Goal: Answer question/provide support: Share knowledge or assist other users

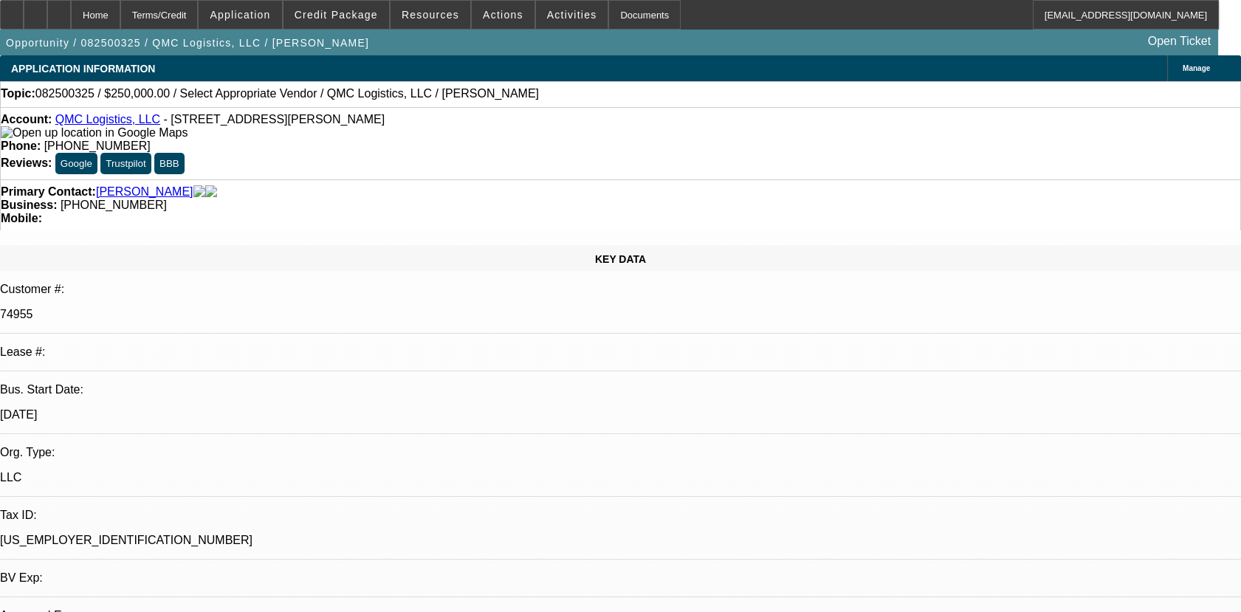
select select "0"
select select "2"
select select "0.1"
select select "1"
select select "2"
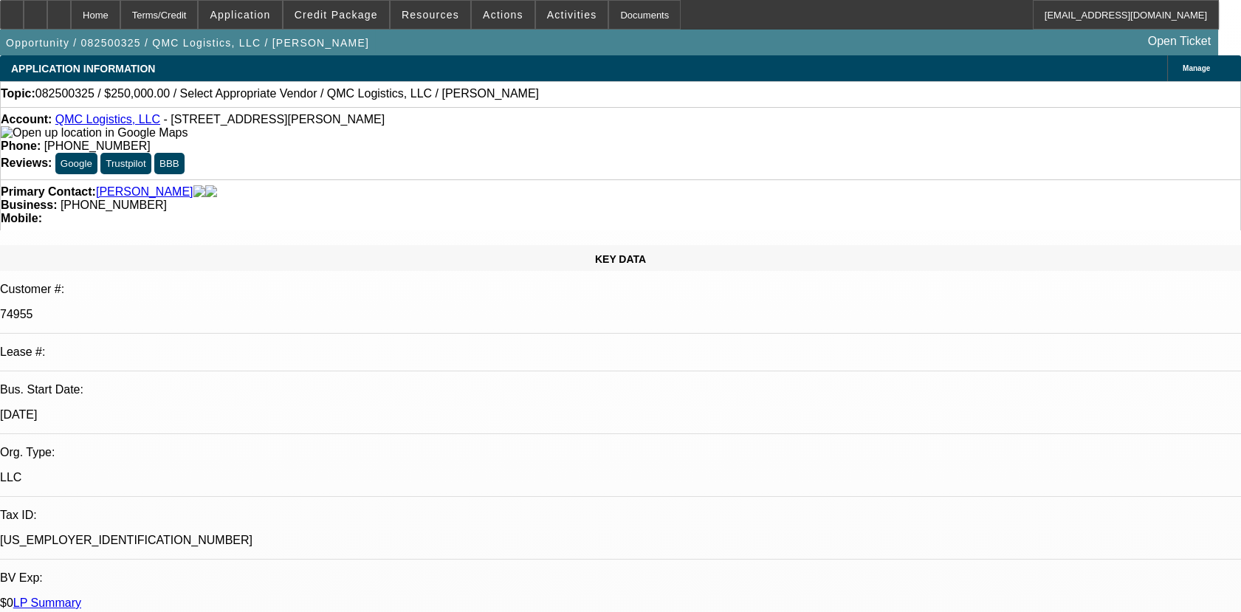
select select "4"
radio input "true"
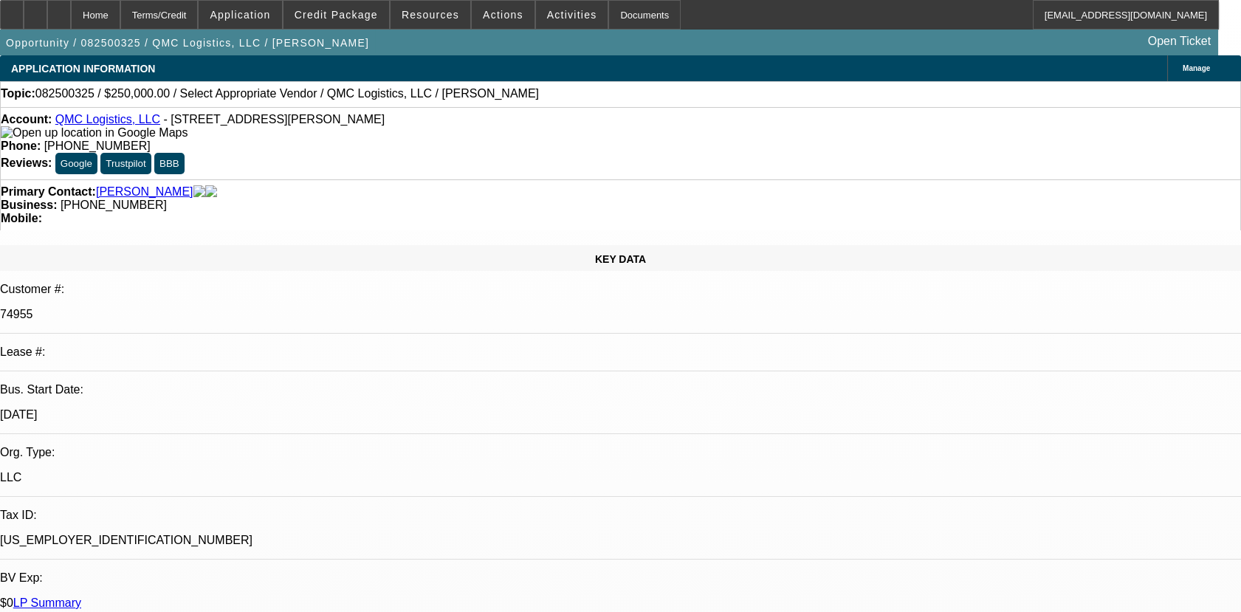
scroll to position [14, 0]
type textarea "01- PAID OFF DEAL, GOOD PAY HISTORY/02- DISCOUNTED TO FINPC PAID FINE EXCEPT 1 …"
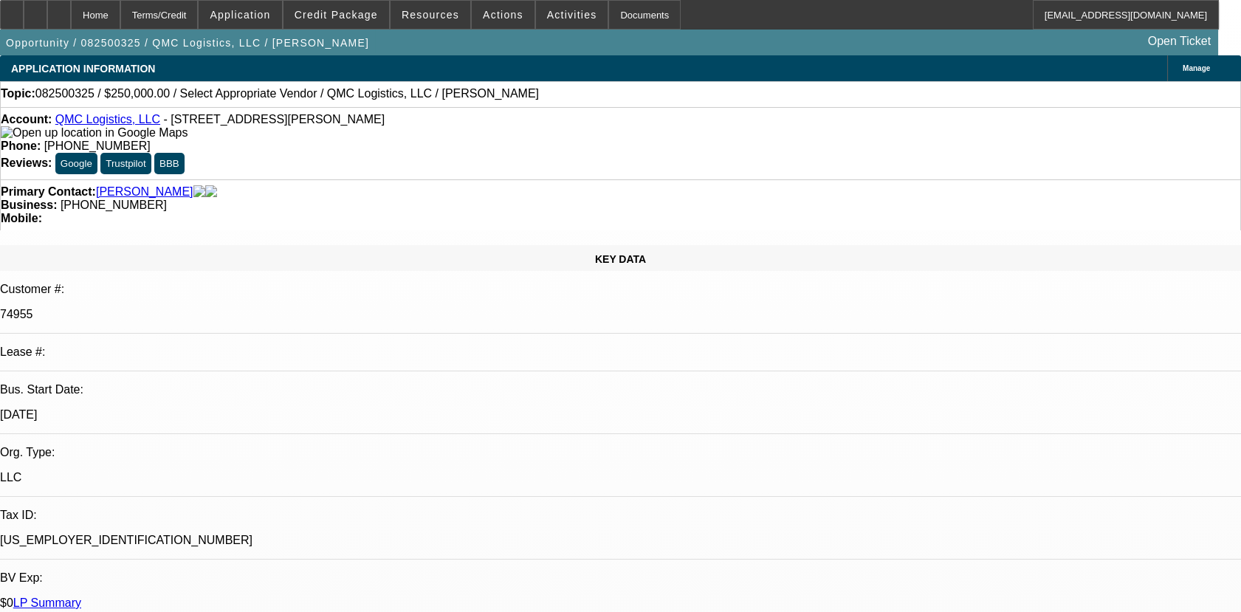
radio input "true"
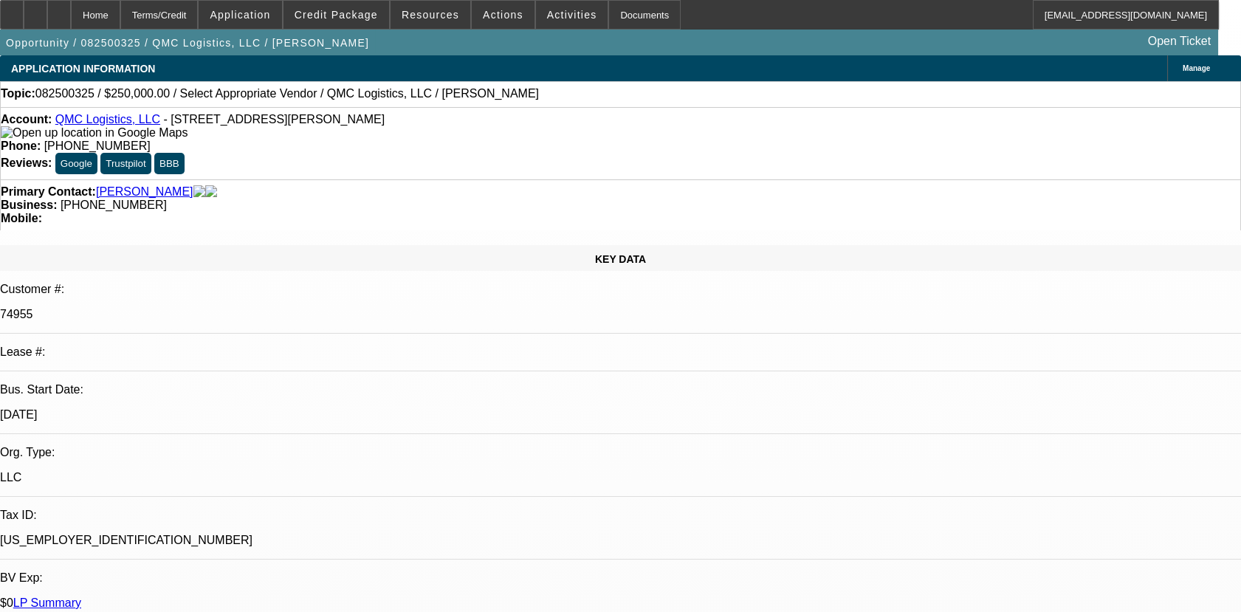
type textarea "01- PAID OFF DEAL, GOOD PAY HISTORY/02- DISCOUNTED TO FINPC PAID FINE EXCEPT 1 …"
radio input "false"
radio input "true"
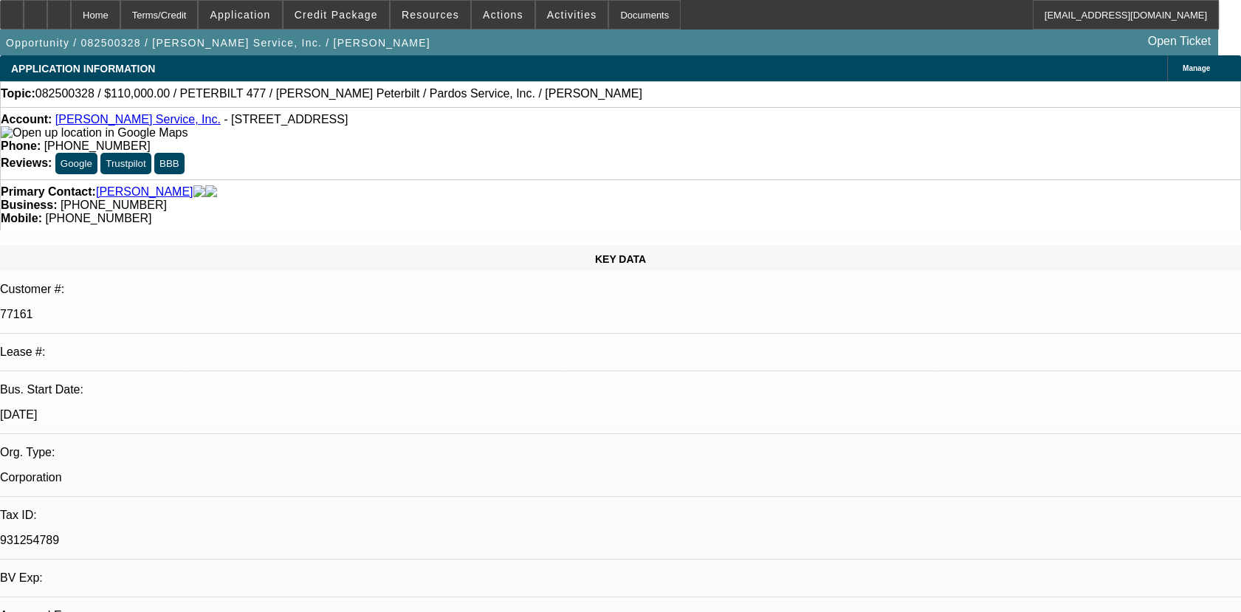
select select "0"
select select "1"
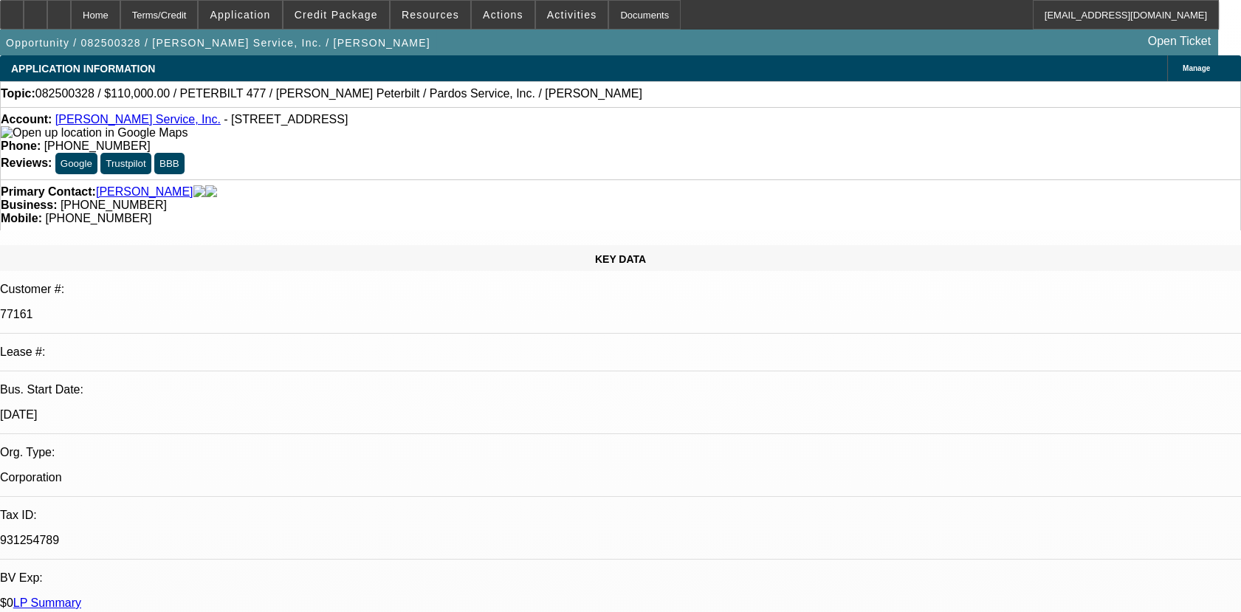
select select "6"
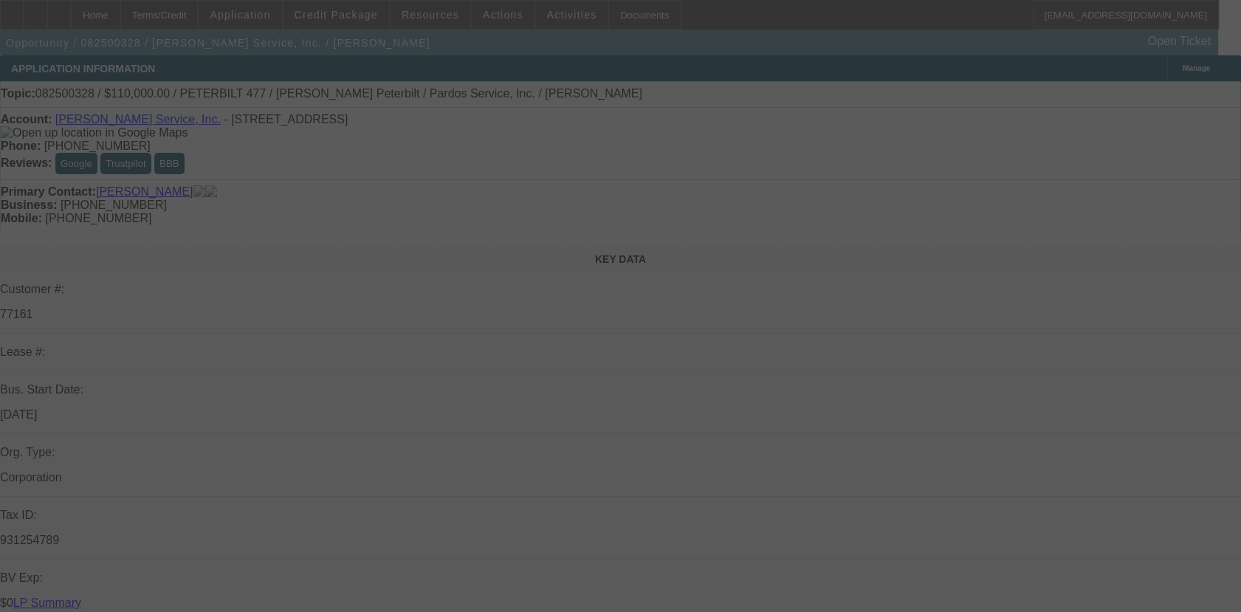
select select "0"
select select "6"
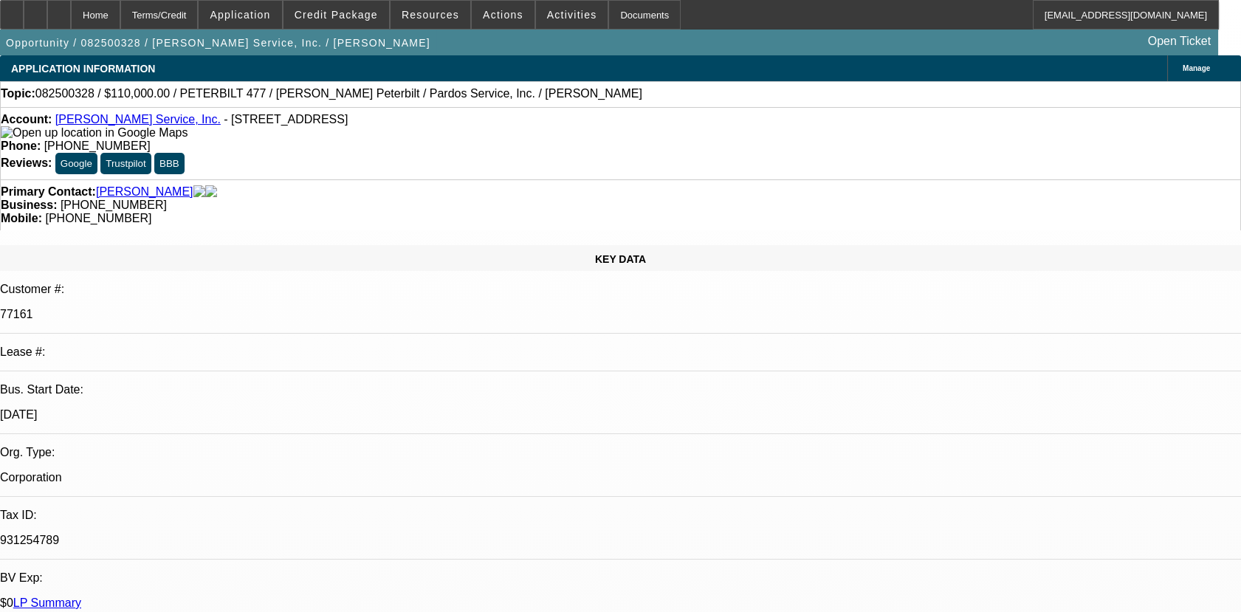
paste textarea "01- PAID OFF DEAL, PAYMENTS MADE ON TIME/02- PAID OFF DEAL DISCOUNTED TO FINPAC…"
type textarea "01- PAID OFF DEAL, PAYMENTS MADE ON TIME/02- PAID OFF DEAL DISCOUNTED TO FINPAC…"
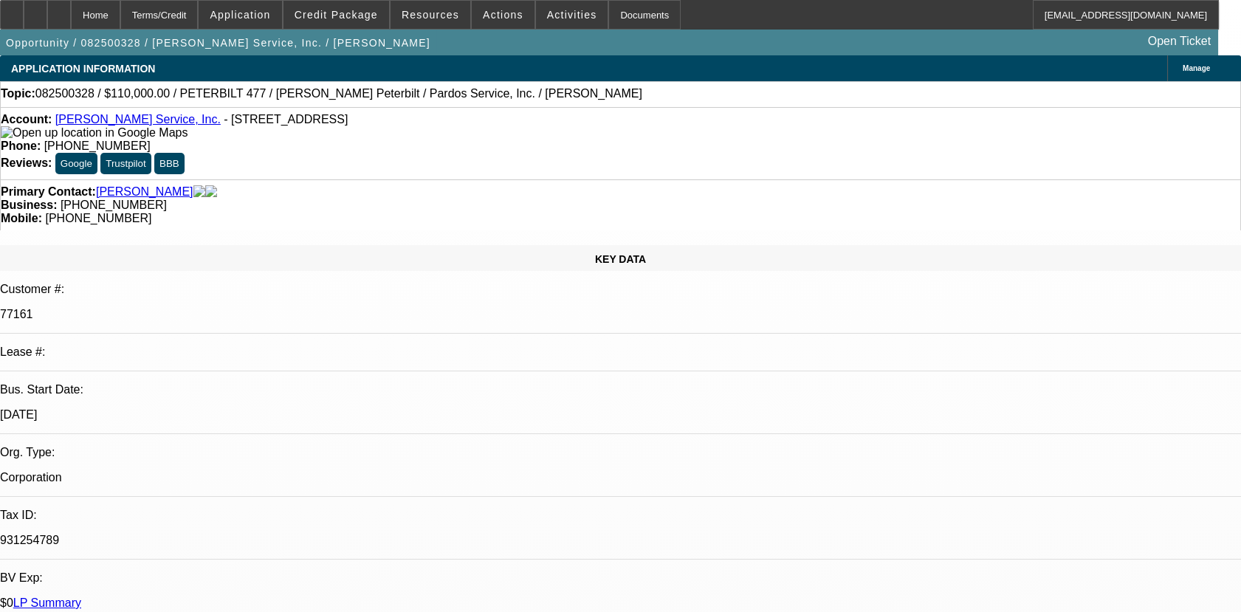
radio input "true"
radio input "false"
radio input "true"
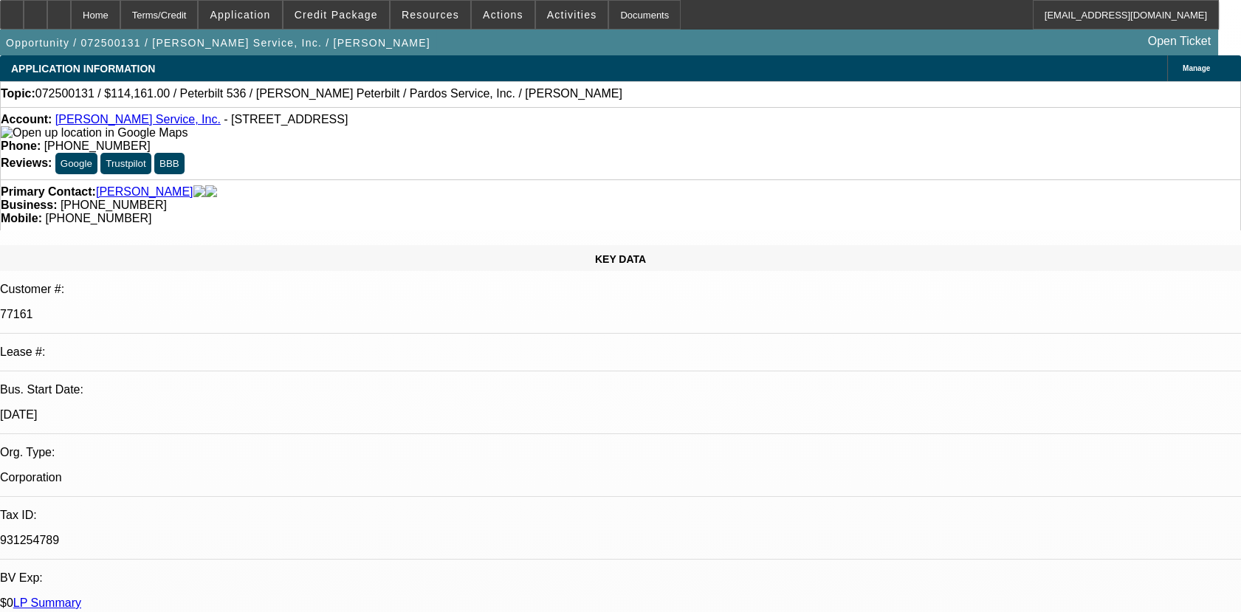
select select "0"
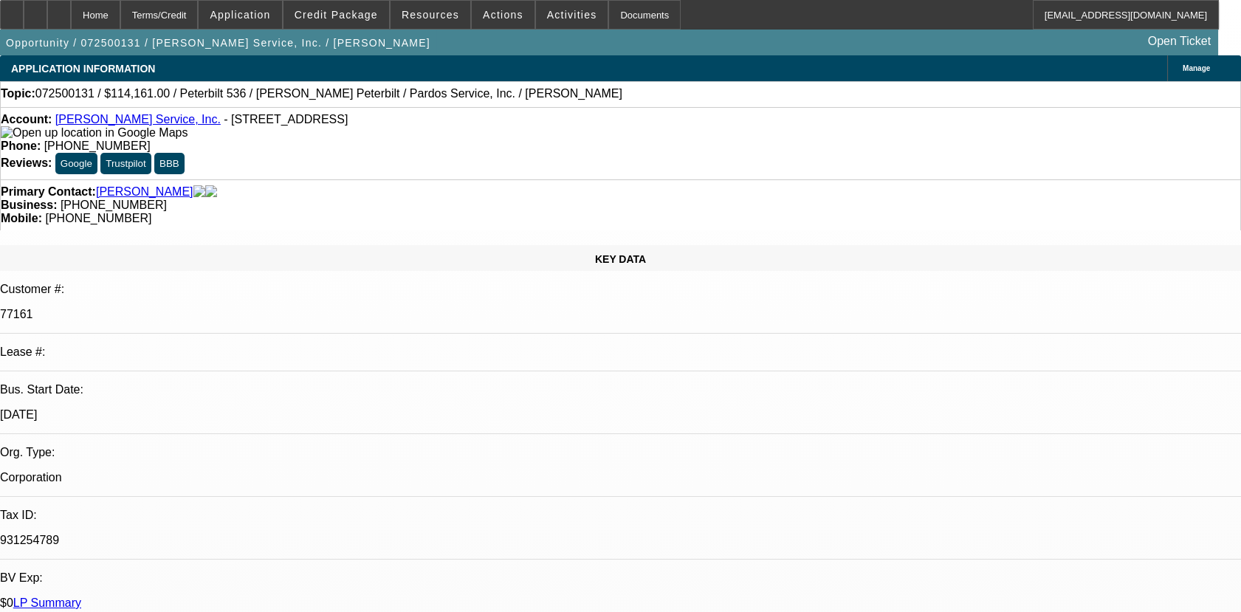
select select "0"
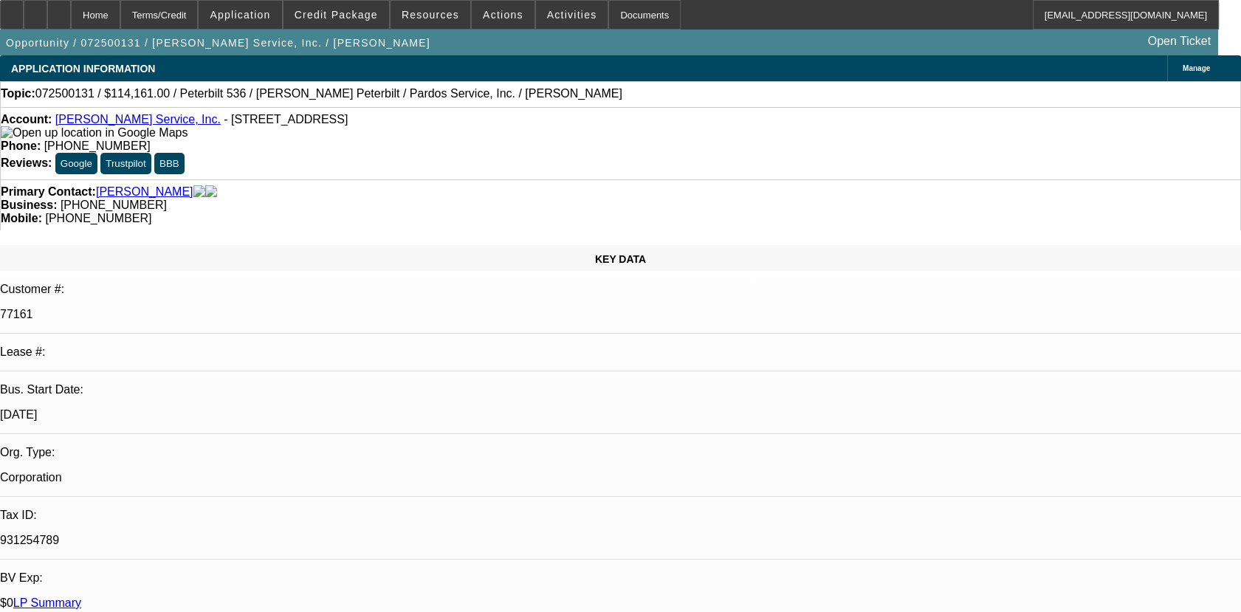
select select "0"
select select "1"
select select "6"
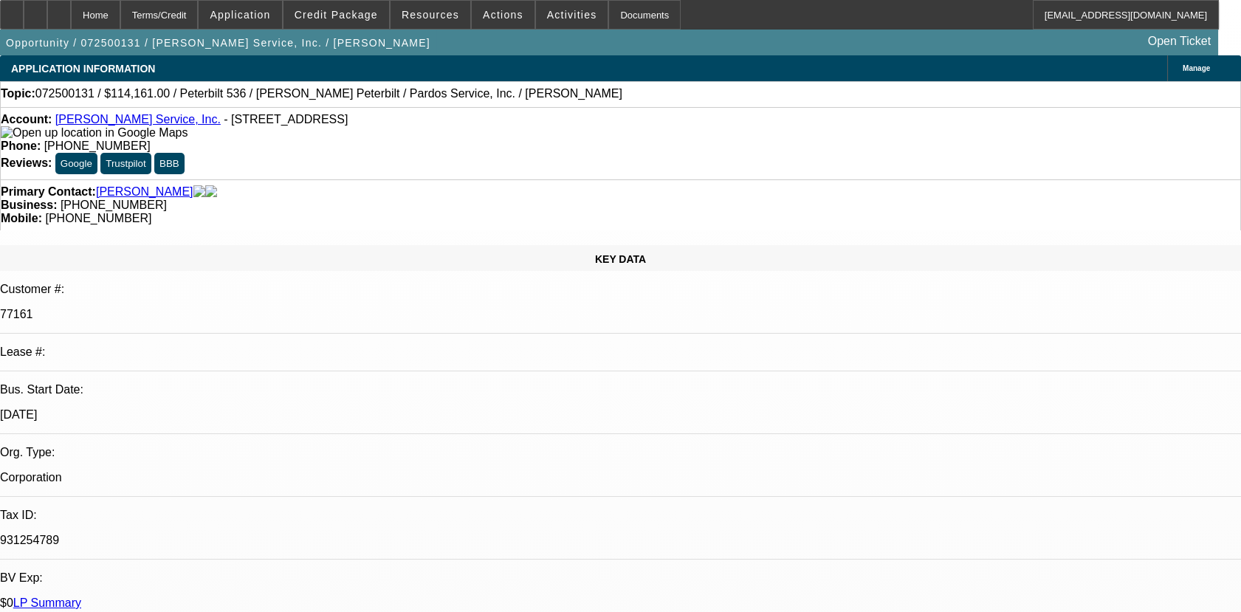
select select "1"
select select "6"
select select "1"
select select "2"
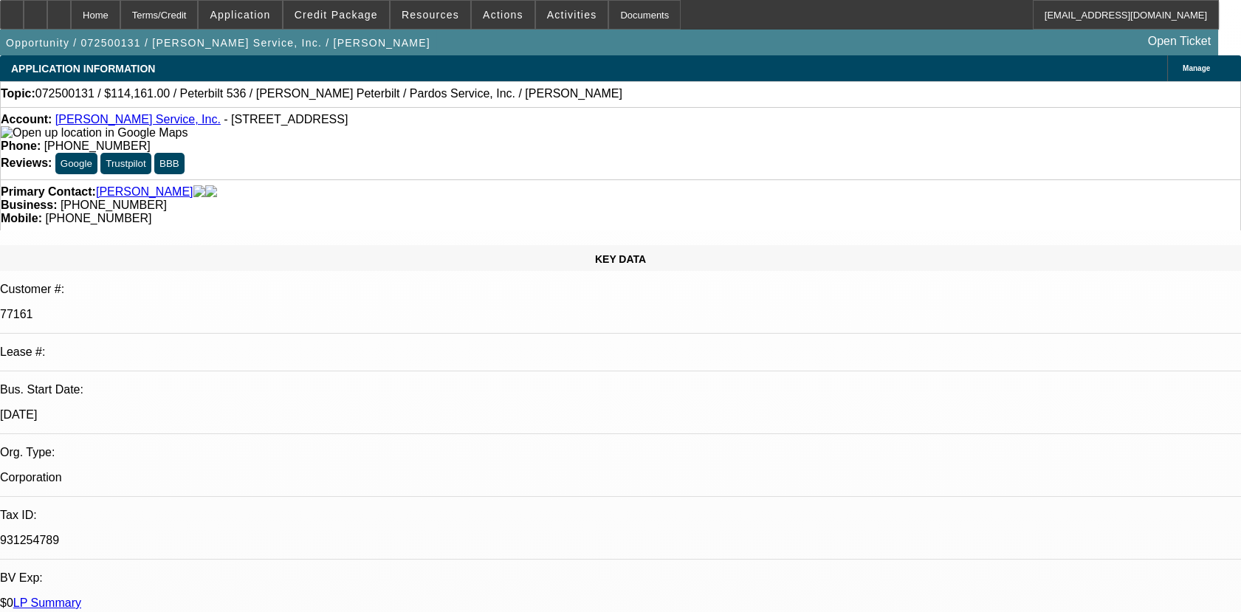
select select "6"
select select "1"
select select "2"
select select "6"
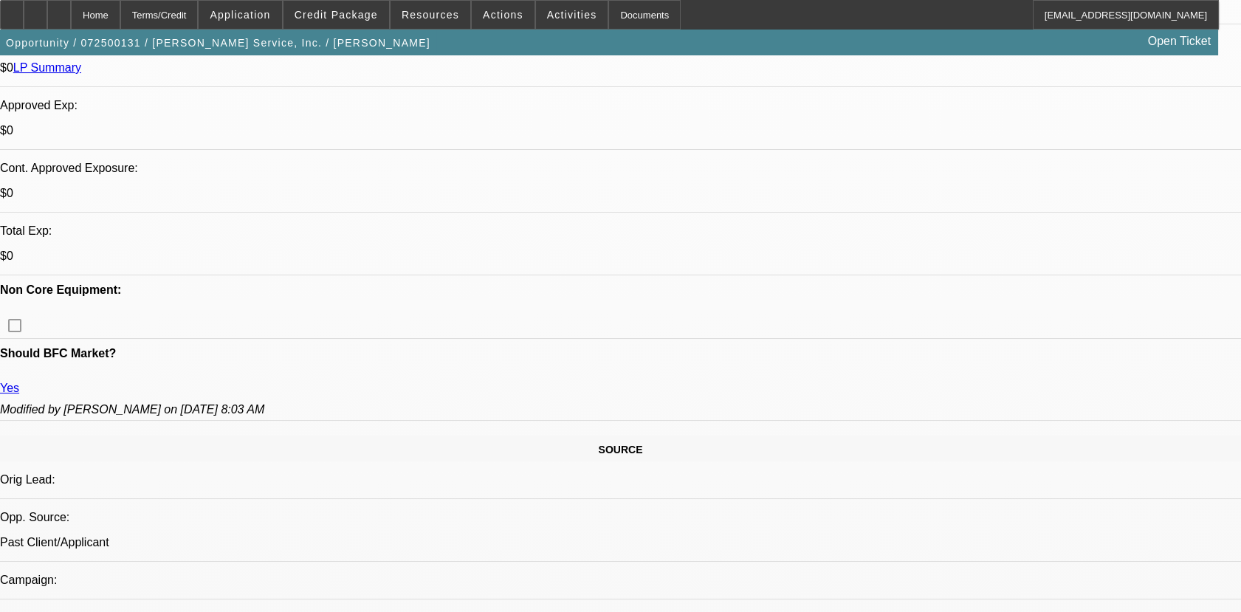
scroll to position [1070, 0]
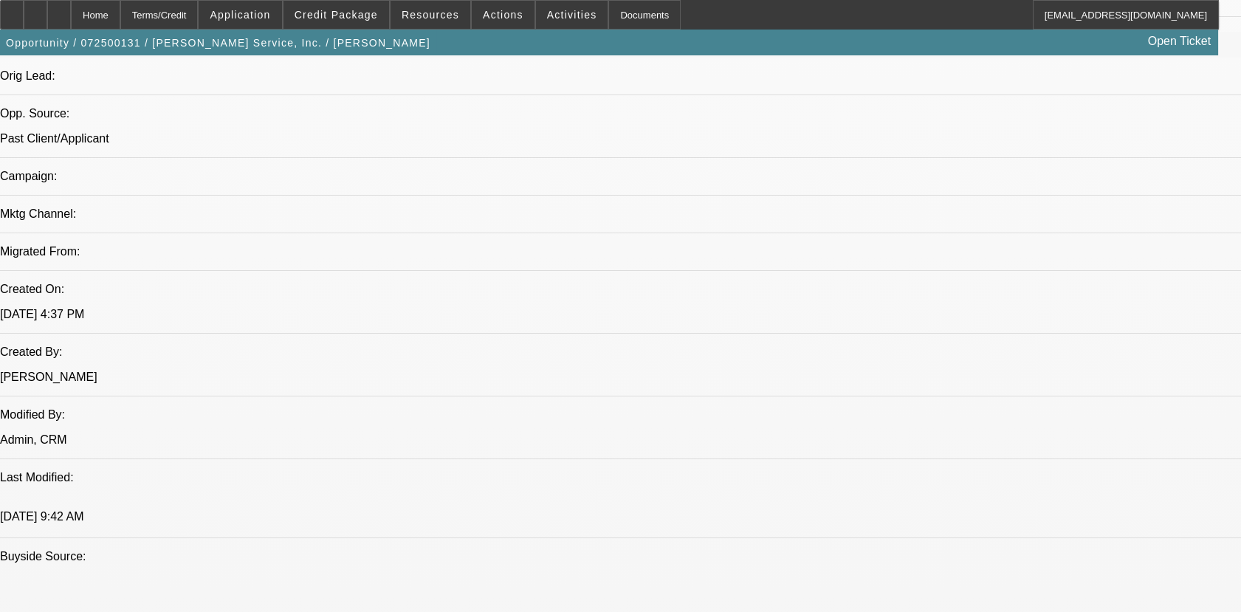
scroll to position [775, 0]
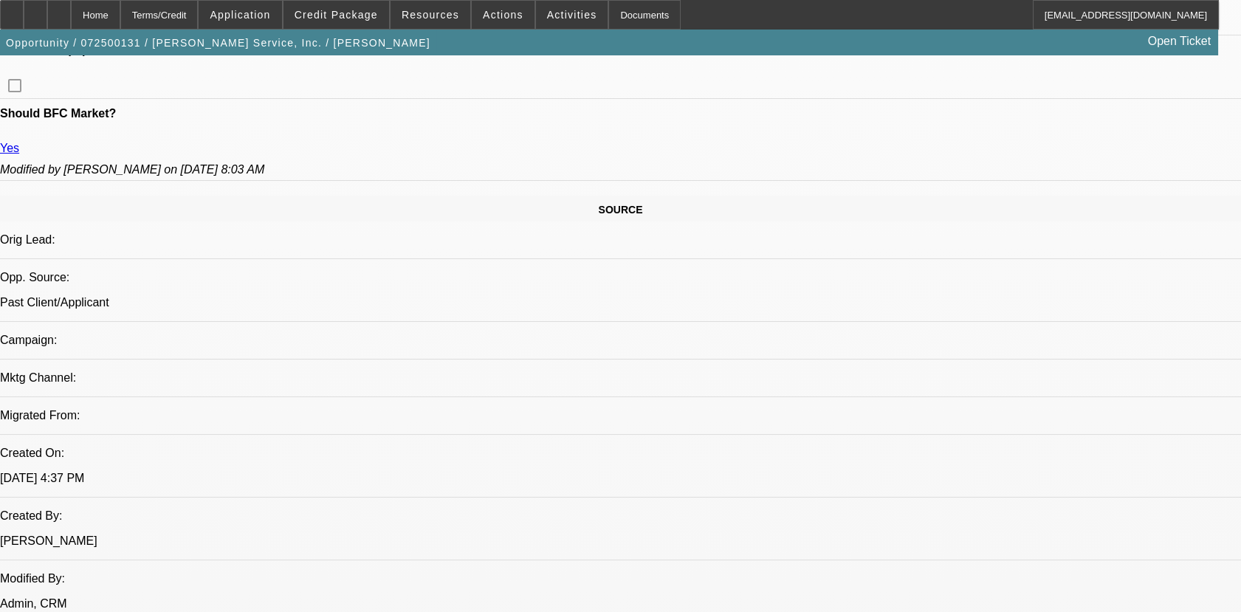
drag, startPoint x: 252, startPoint y: 304, endPoint x: 272, endPoint y: 263, distance: 45.9
copy span "01- PAID OFF DEAL, PAYMENTS MADE ON TIME/02- PAID OFF DEAL DISCOUNTED TO FINPAC…"
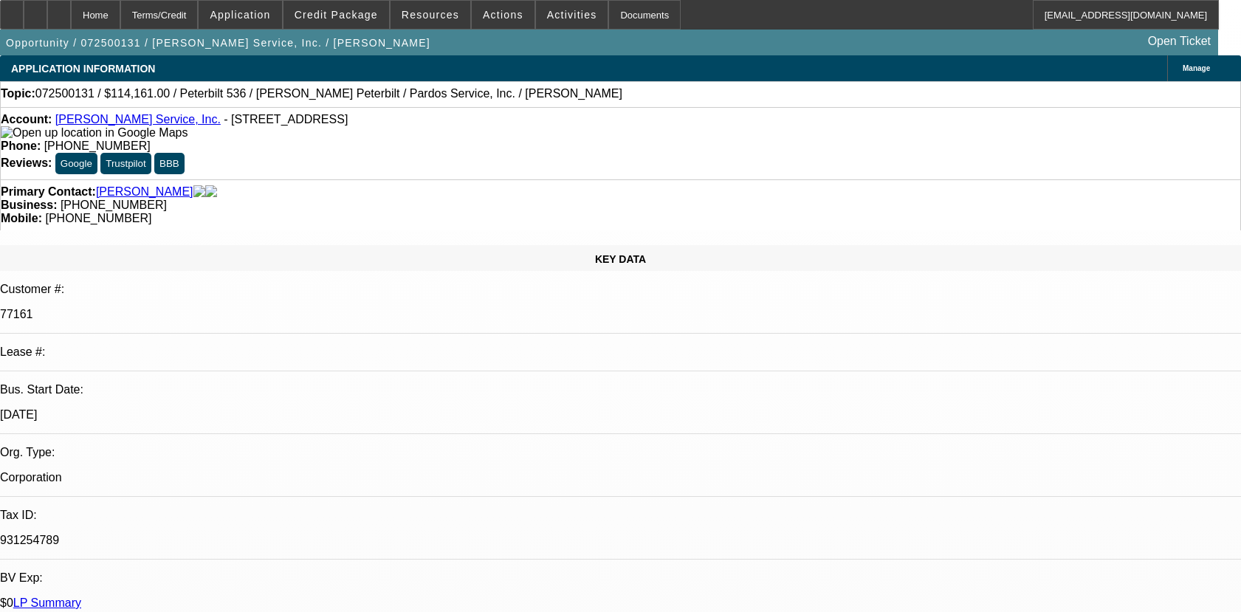
select select "0"
select select "6"
select select "0"
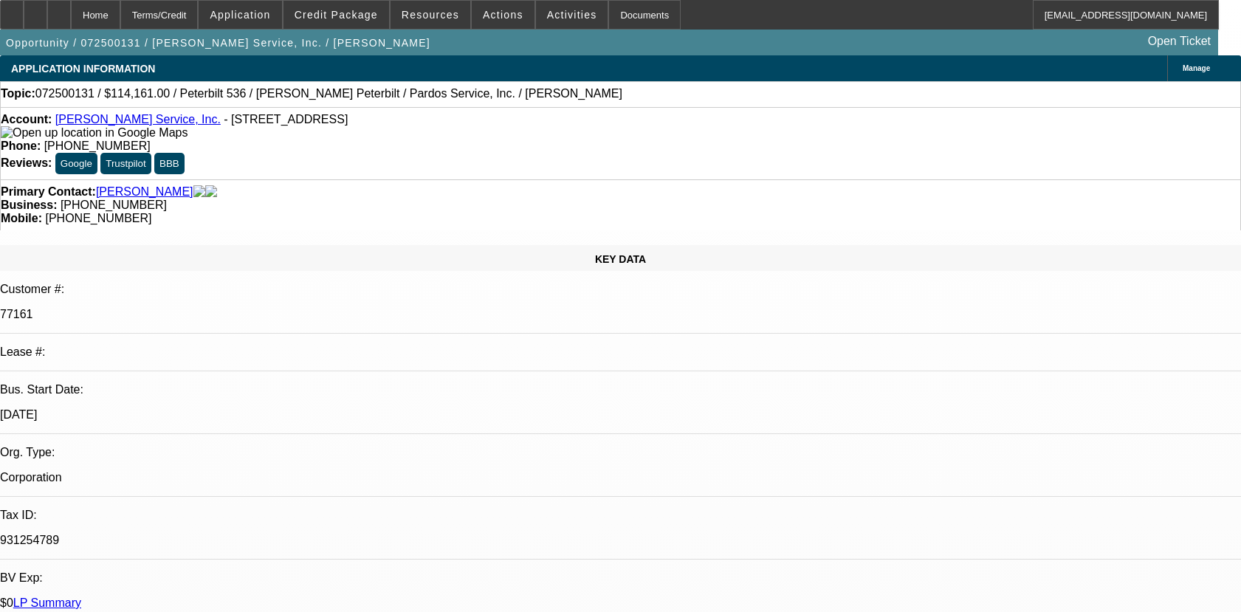
select select "0"
select select "6"
select select "0"
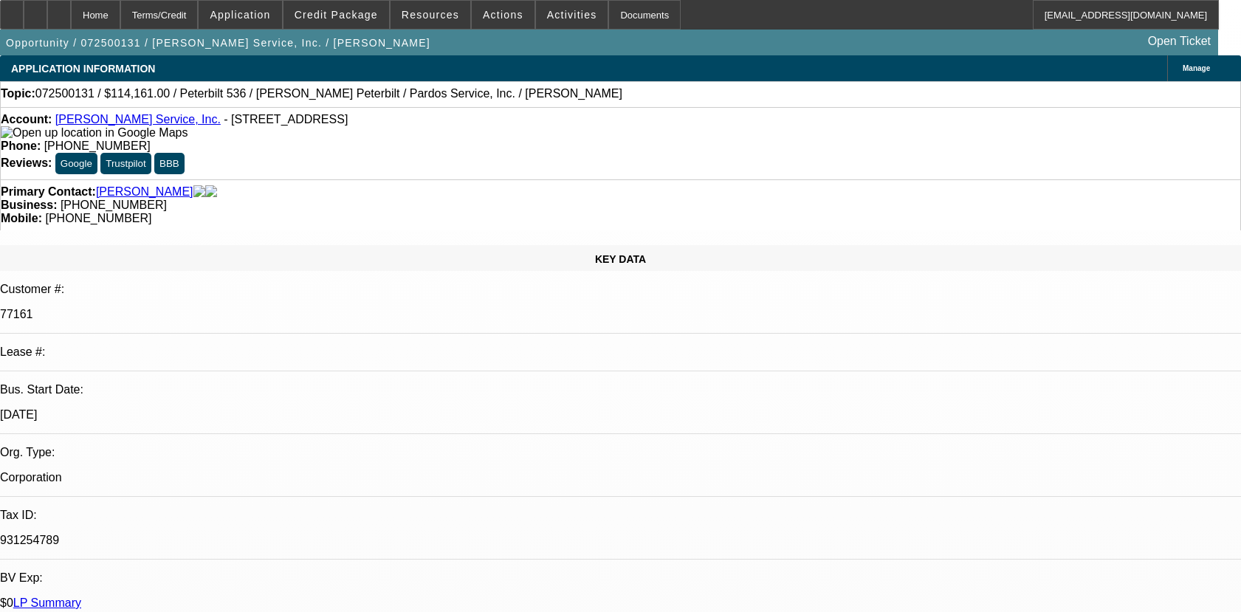
select select "2"
select select "0"
select select "6"
select select "0"
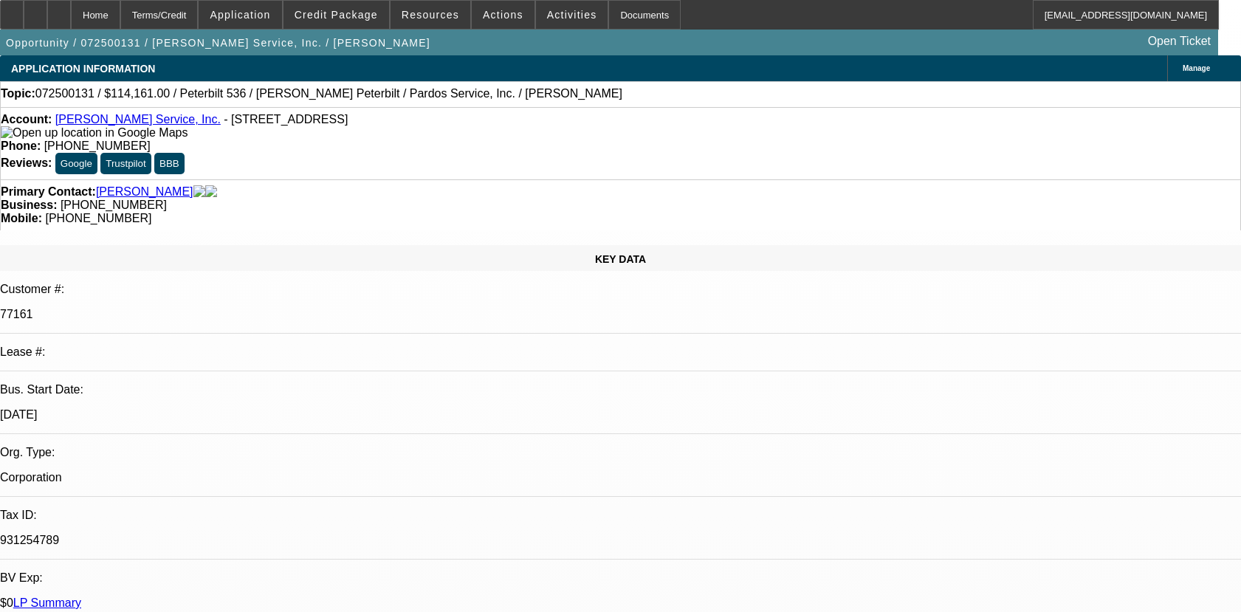
select select "2"
select select "0"
select select "6"
